Goal: Task Accomplishment & Management: Complete application form

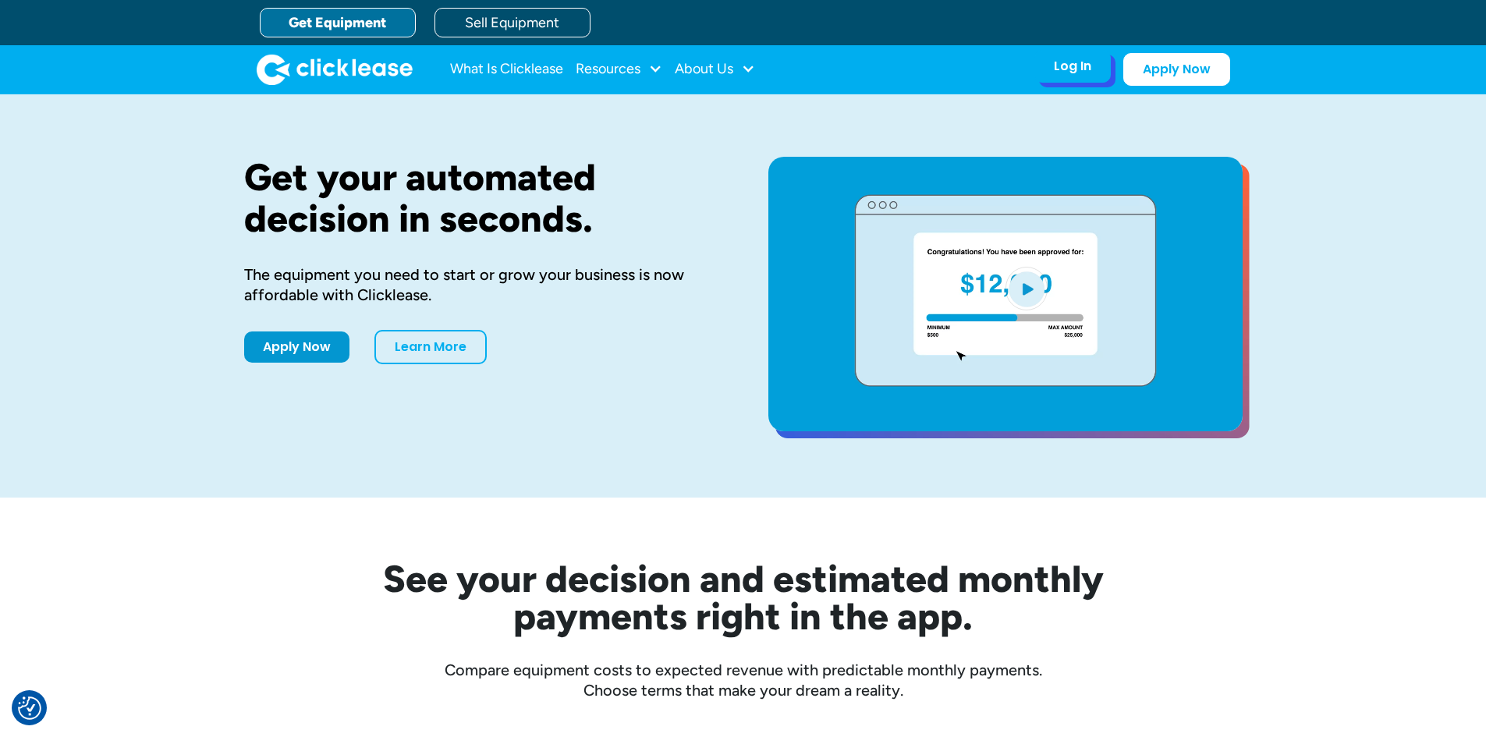
click at [1083, 74] on div "Log In" at bounding box center [1072, 66] width 37 height 16
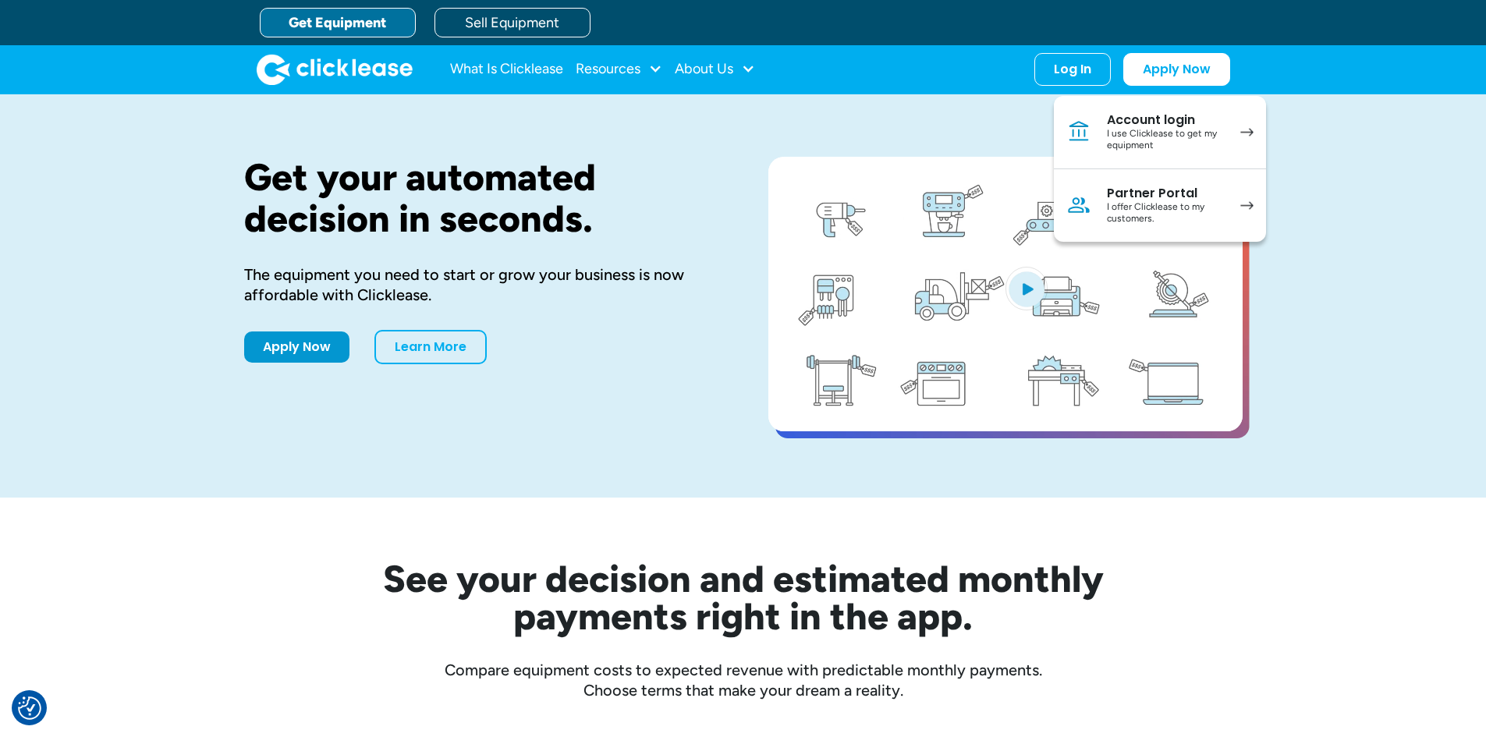
click at [1363, 363] on div "Get your automated decision in seconds. The equipment you need to start or grow…" at bounding box center [743, 295] width 1486 height 403
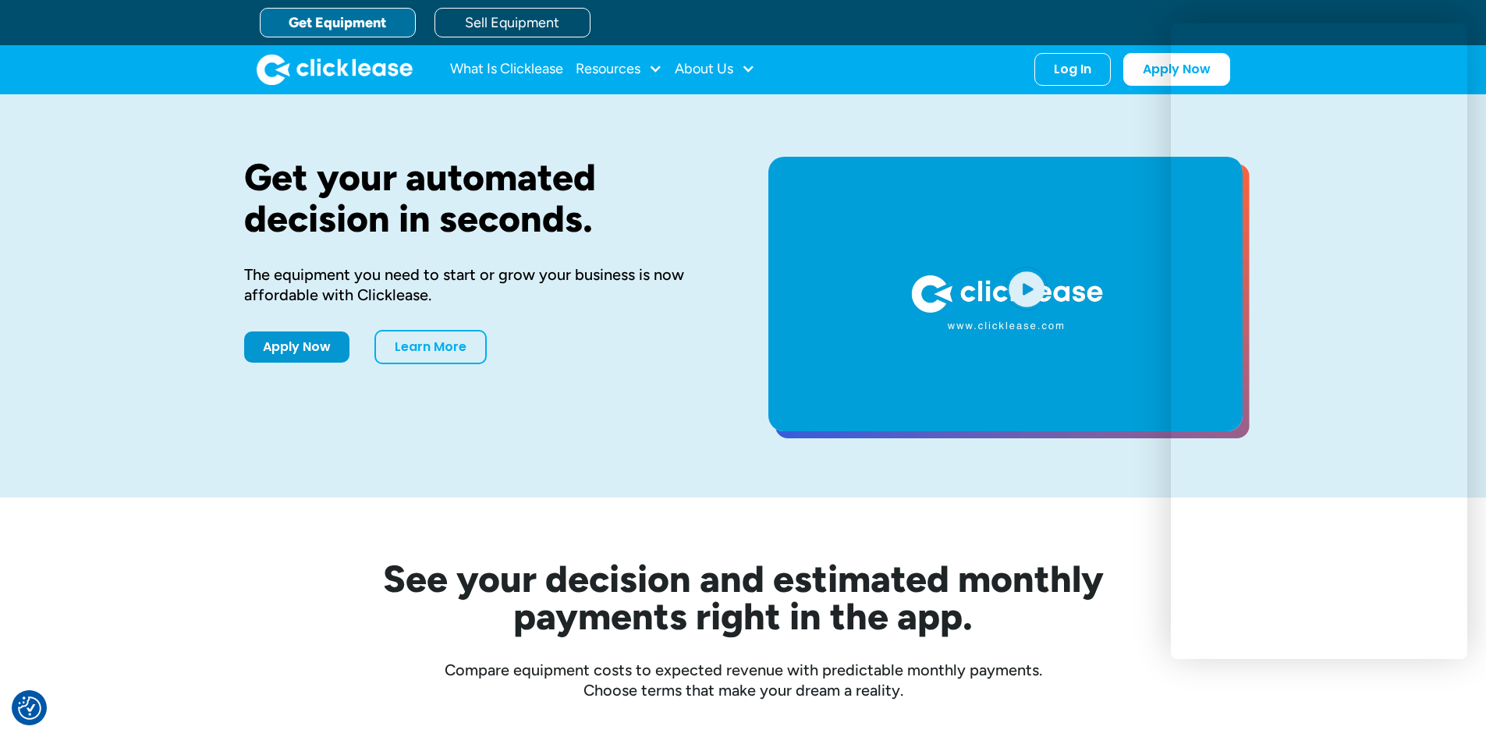
click at [345, 23] on link "Get Equipment" at bounding box center [338, 23] width 156 height 30
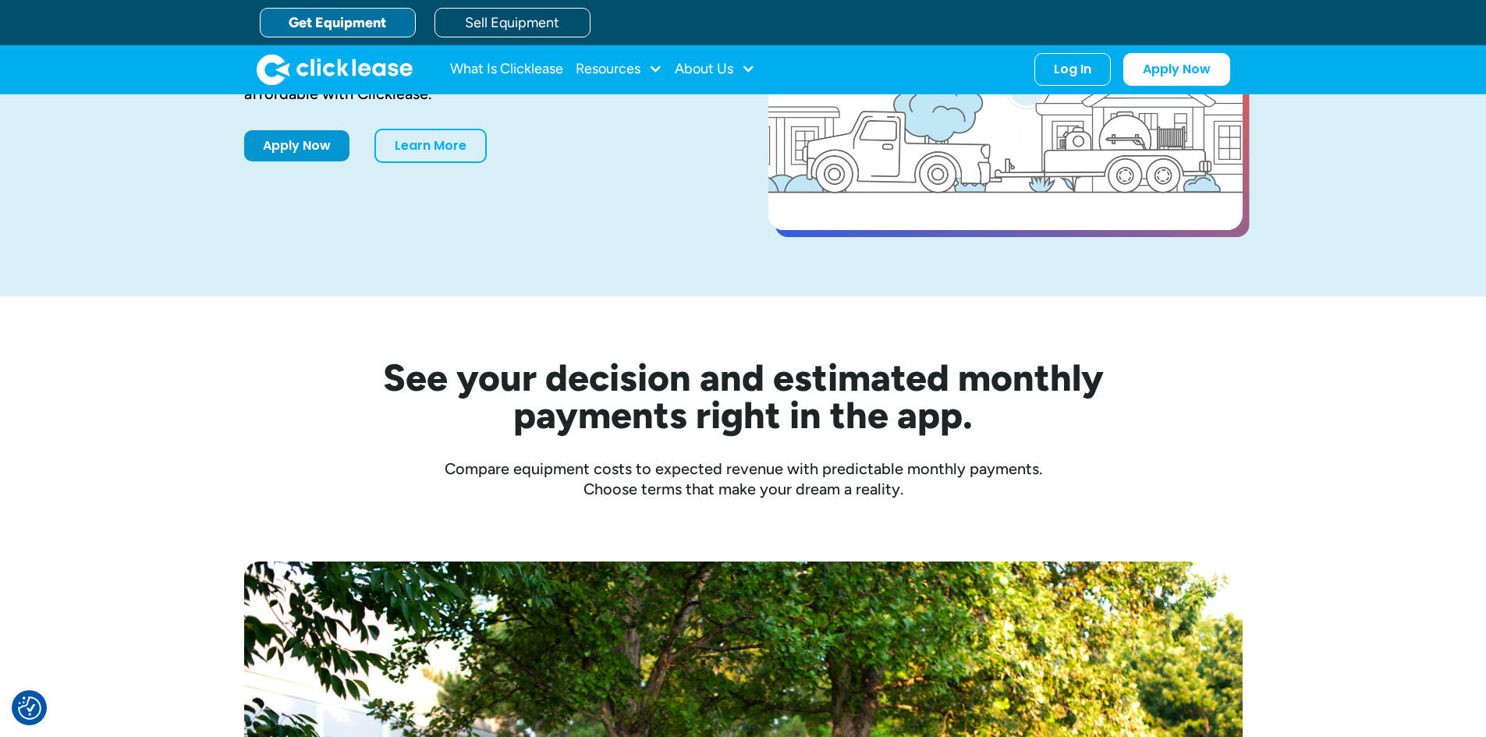
scroll to position [156, 0]
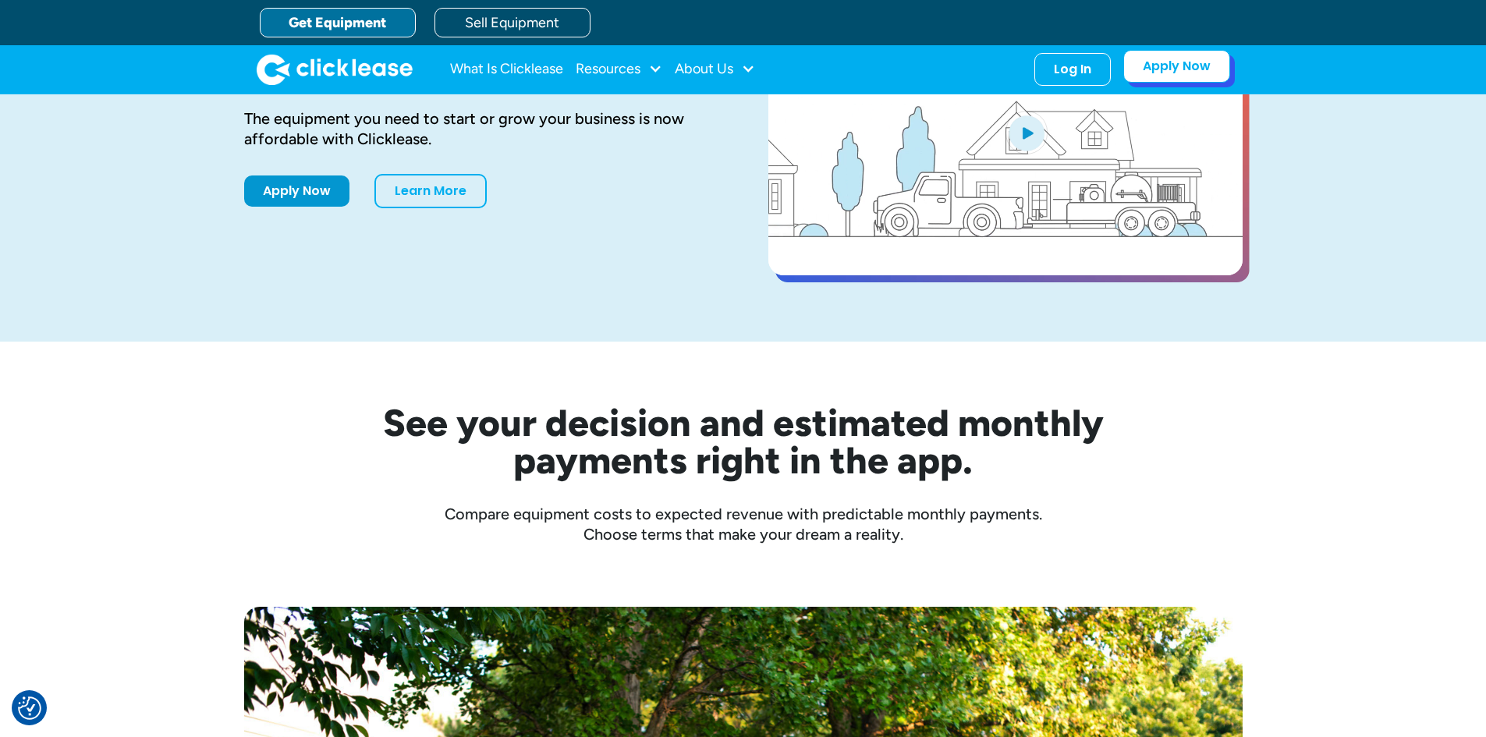
click at [1175, 72] on link "Apply Now" at bounding box center [1176, 66] width 107 height 33
